Goal: Task Accomplishment & Management: Manage account settings

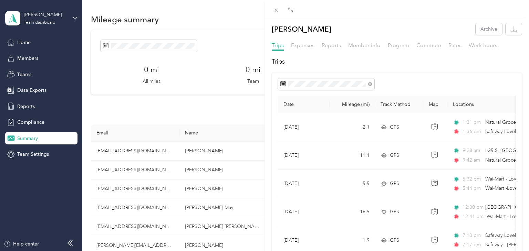
click at [36, 156] on div "[PERSON_NAME] Archive Trips Expenses Reports Member info Program Commute Rates …" at bounding box center [264, 125] width 529 height 251
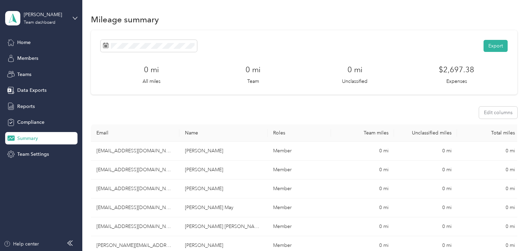
click at [311, 103] on section "Export 0 mi All miles 0 mi Team 0 mi Unclassified $2,697.38 Expenses Edit colum…" at bounding box center [304, 172] width 426 height 285
click at [157, 49] on span at bounding box center [149, 46] width 96 height 12
click at [110, 45] on span at bounding box center [149, 46] width 96 height 12
click at [107, 45] on rect at bounding box center [107, 45] width 1 height 1
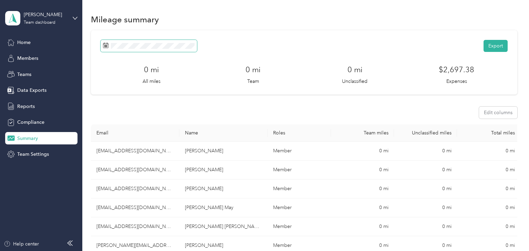
click at [107, 45] on rect at bounding box center [107, 45] width 1 height 1
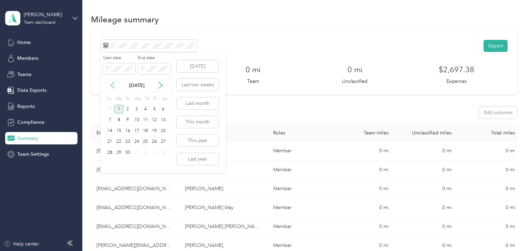
click at [114, 86] on icon at bounding box center [112, 85] width 7 height 7
click at [153, 109] on div "1" at bounding box center [154, 109] width 9 height 9
click at [108, 164] on div "31" at bounding box center [110, 163] width 9 height 9
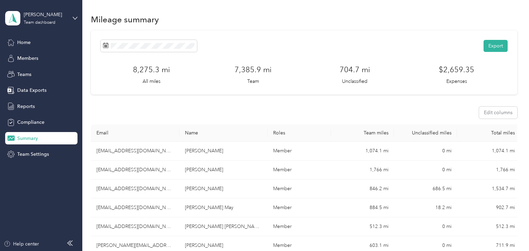
click at [456, 100] on section "Export 8,275.3 mi All miles 7,385.9 mi Team 704.7 mi Unclassified $2,659.35 Exp…" at bounding box center [304, 172] width 426 height 285
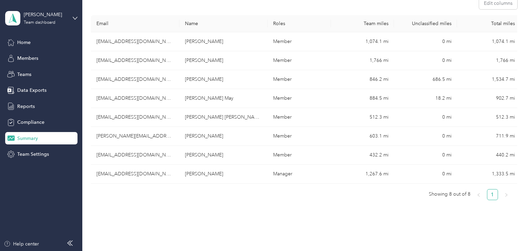
scroll to position [96, 0]
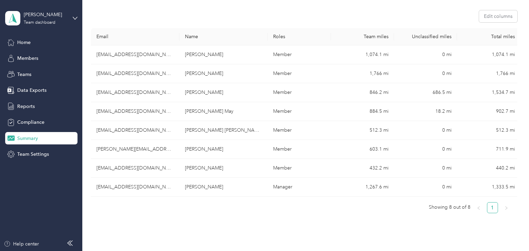
click at [176, 16] on div "Edit columns" at bounding box center [304, 16] width 426 height 12
